Goal: Task Accomplishment & Management: Complete application form

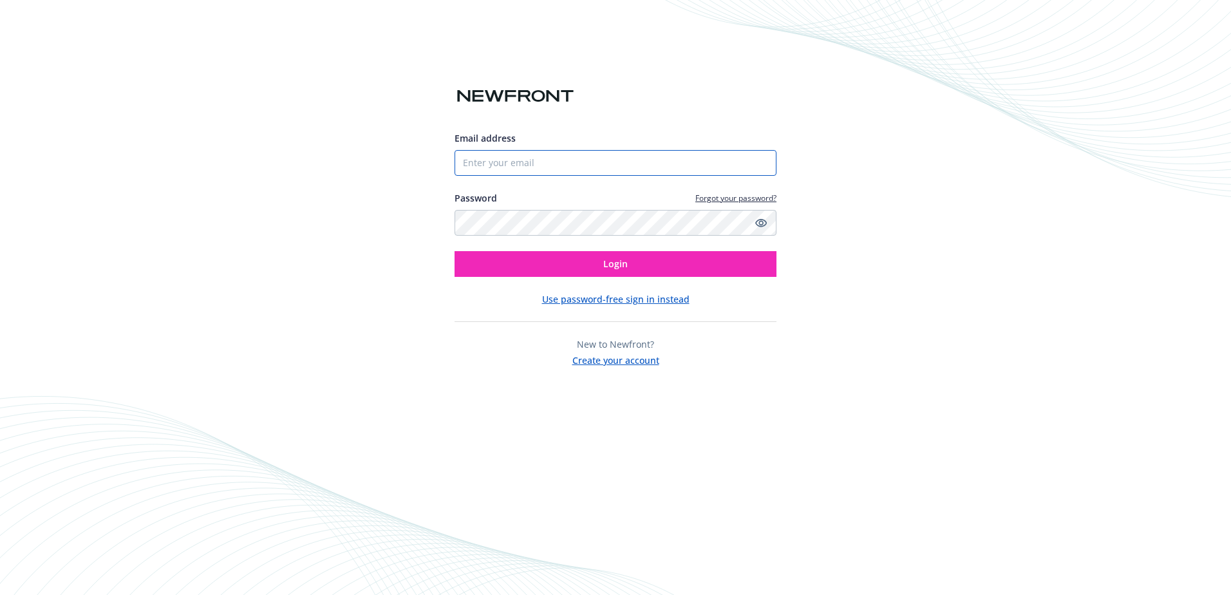
click at [539, 160] on input "Email address" at bounding box center [616, 163] width 322 height 26
type input "[EMAIL_ADDRESS][DOMAIN_NAME]"
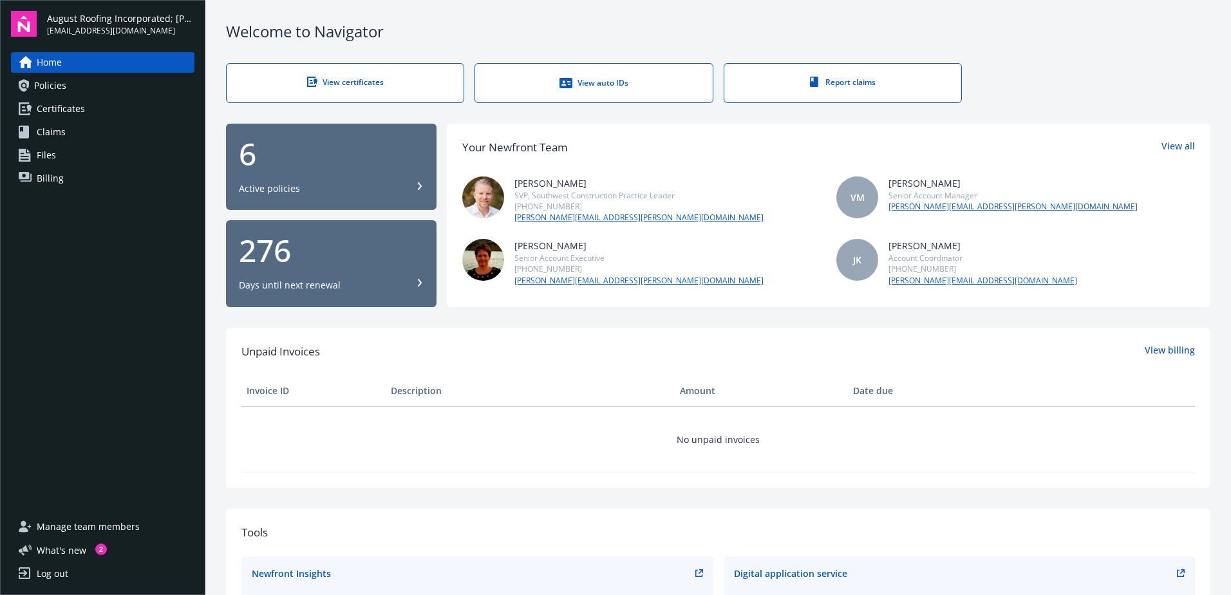
click at [60, 103] on span "Certificates" at bounding box center [61, 108] width 48 height 21
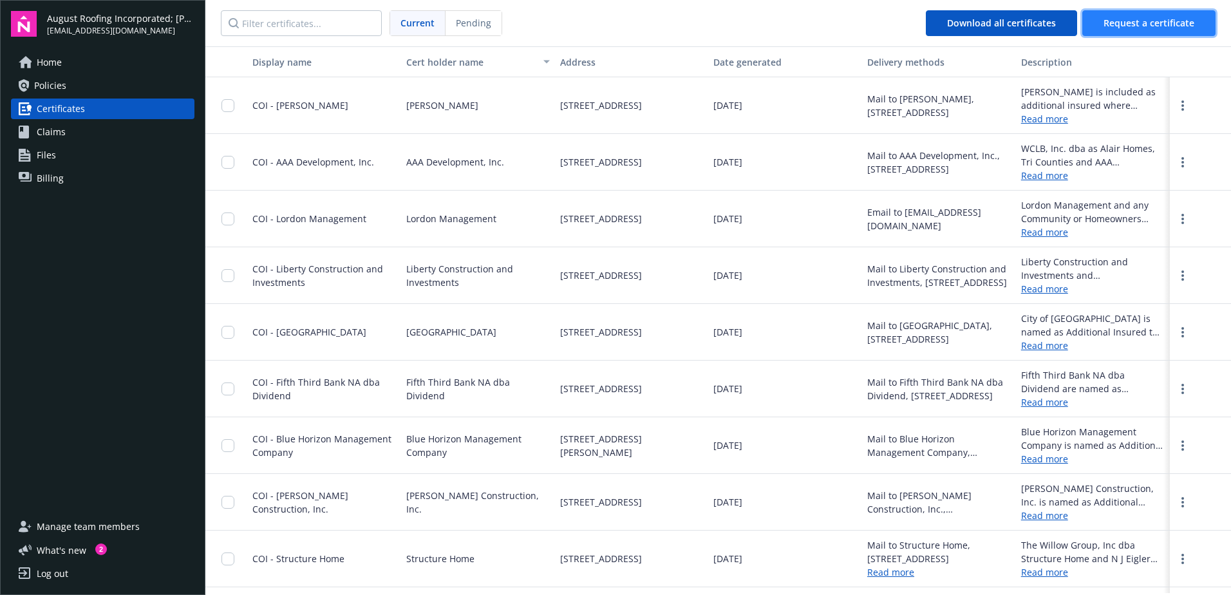
click at [1137, 19] on span "Request a certificate" at bounding box center [1148, 23] width 91 height 12
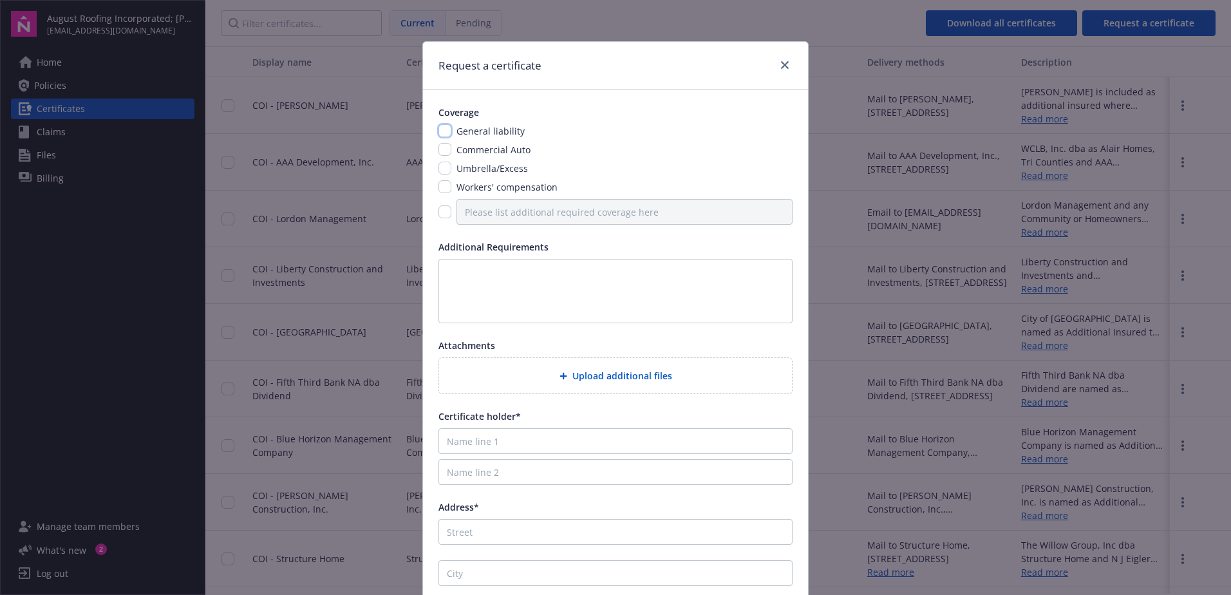
click at [438, 131] on input "checkbox" at bounding box center [444, 130] width 13 height 13
checkbox input "true"
click at [442, 167] on input "checkbox" at bounding box center [444, 168] width 13 height 13
checkbox input "true"
click at [442, 212] on input "checkbox" at bounding box center [444, 211] width 13 height 13
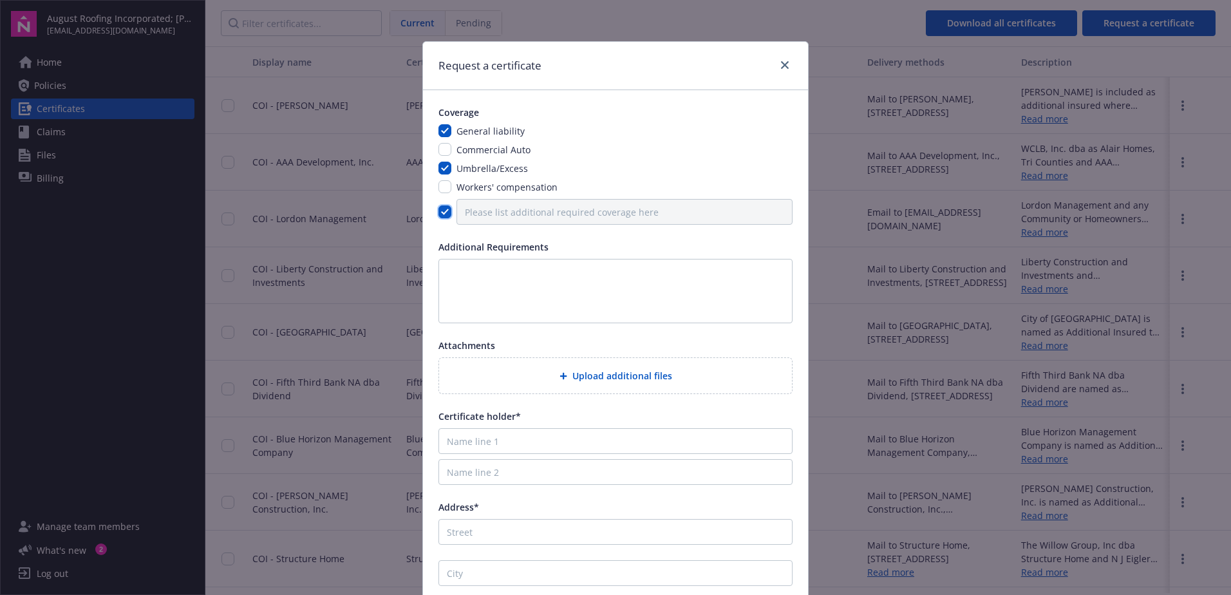
checkbox input "true"
click at [476, 205] on input "Please list additional required coverage here" at bounding box center [624, 212] width 336 height 26
type input "[PERSON_NAME] and [PERSON_NAME] Ghazizedeh and The Willow Group, Inc. dba Struc…"
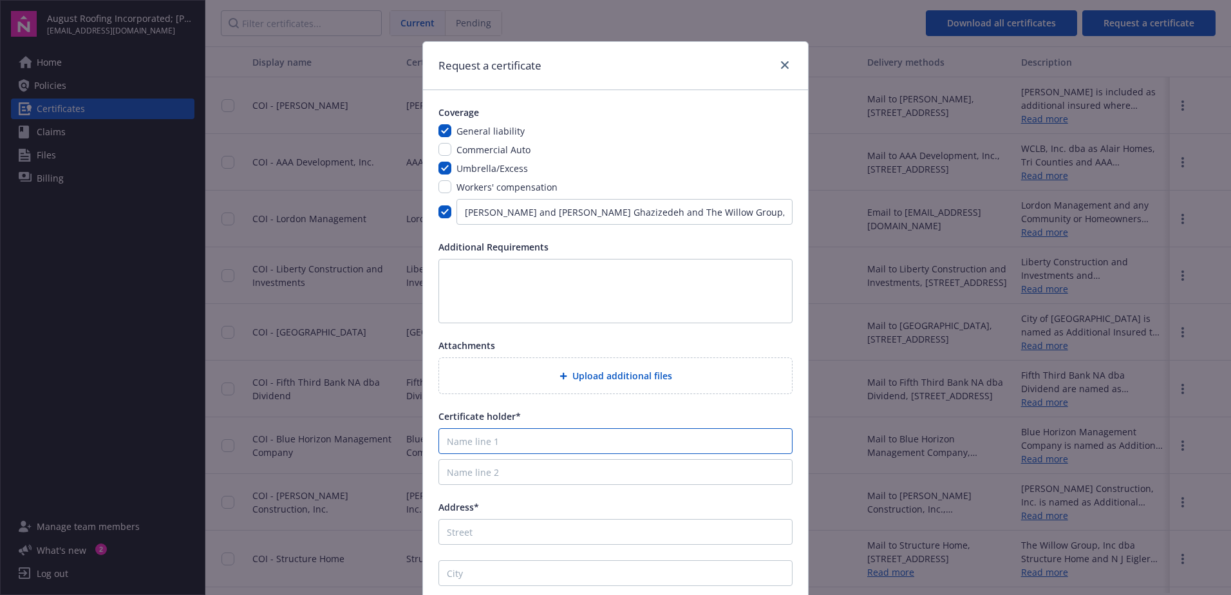
click at [527, 436] on input "Name line 1" at bounding box center [615, 441] width 354 height 26
type input "Structure Home"
type input "[STREET_ADDRESS]"
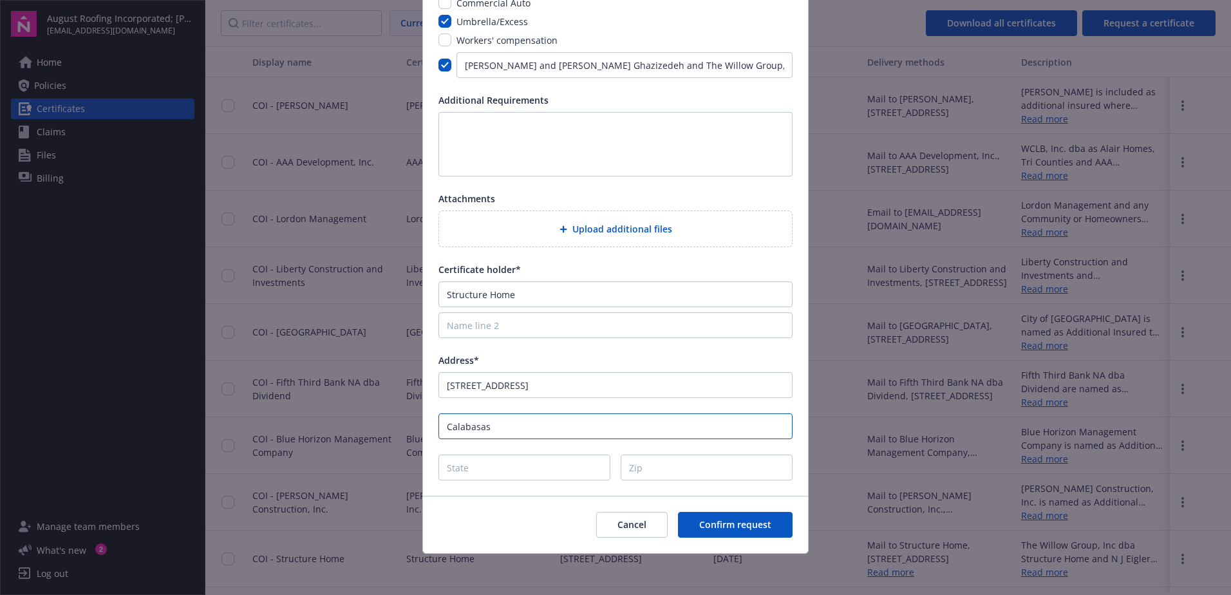
type input "Calabasas"
type input "CA"
type input "91302"
click at [724, 525] on span "Confirm request" at bounding box center [735, 524] width 72 height 12
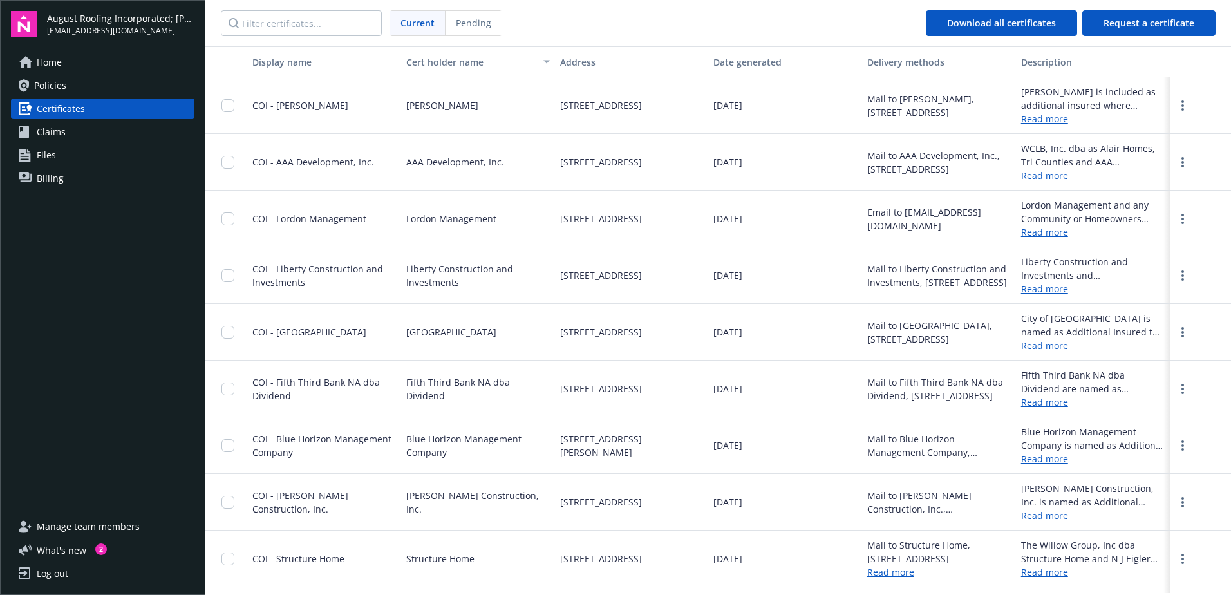
click at [57, 571] on div "Log out" at bounding box center [53, 573] width 32 height 21
